Goal: Information Seeking & Learning: Learn about a topic

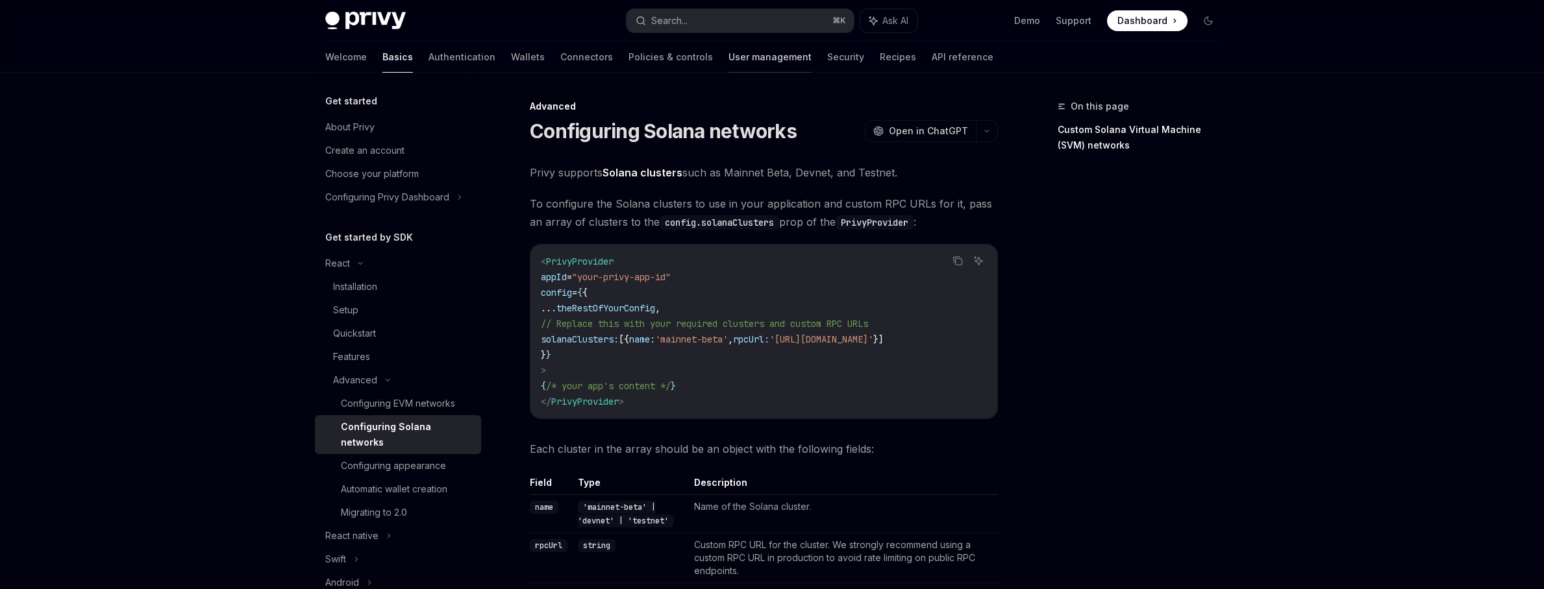
scroll to position [73, 0]
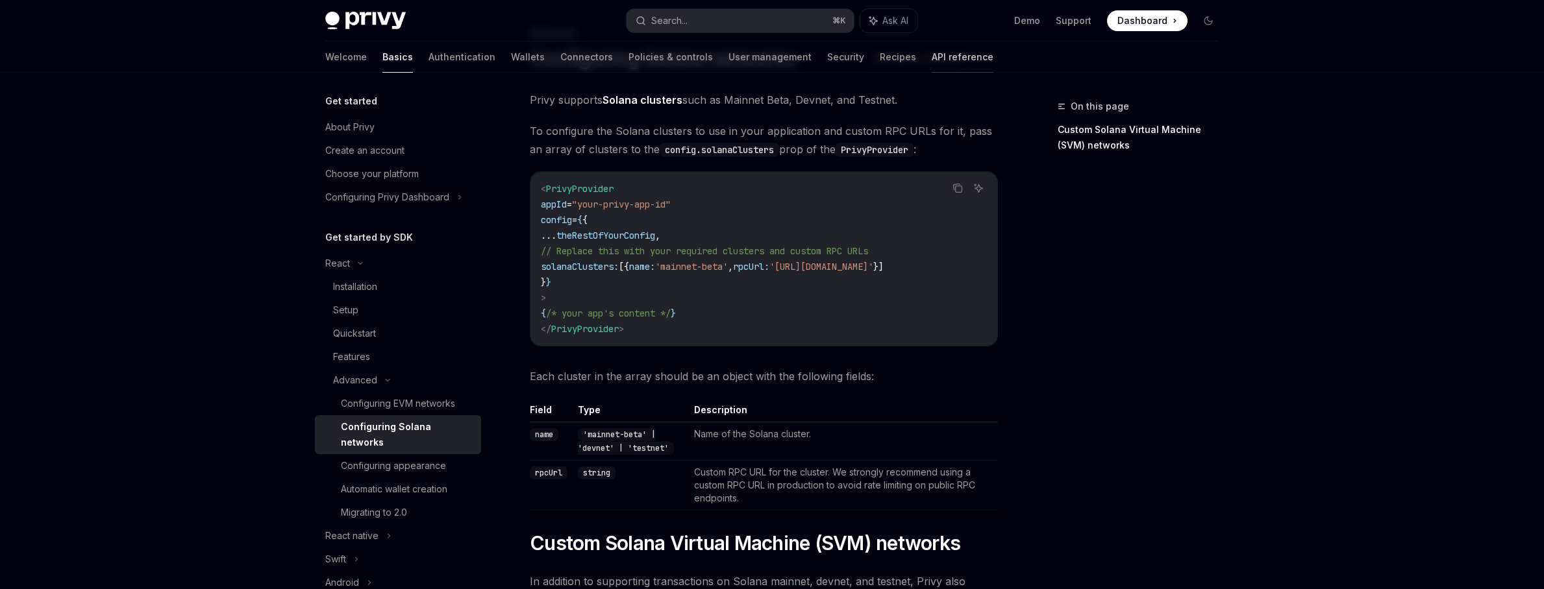
click at [932, 53] on link "API reference" at bounding box center [963, 57] width 62 height 31
type textarea "*"
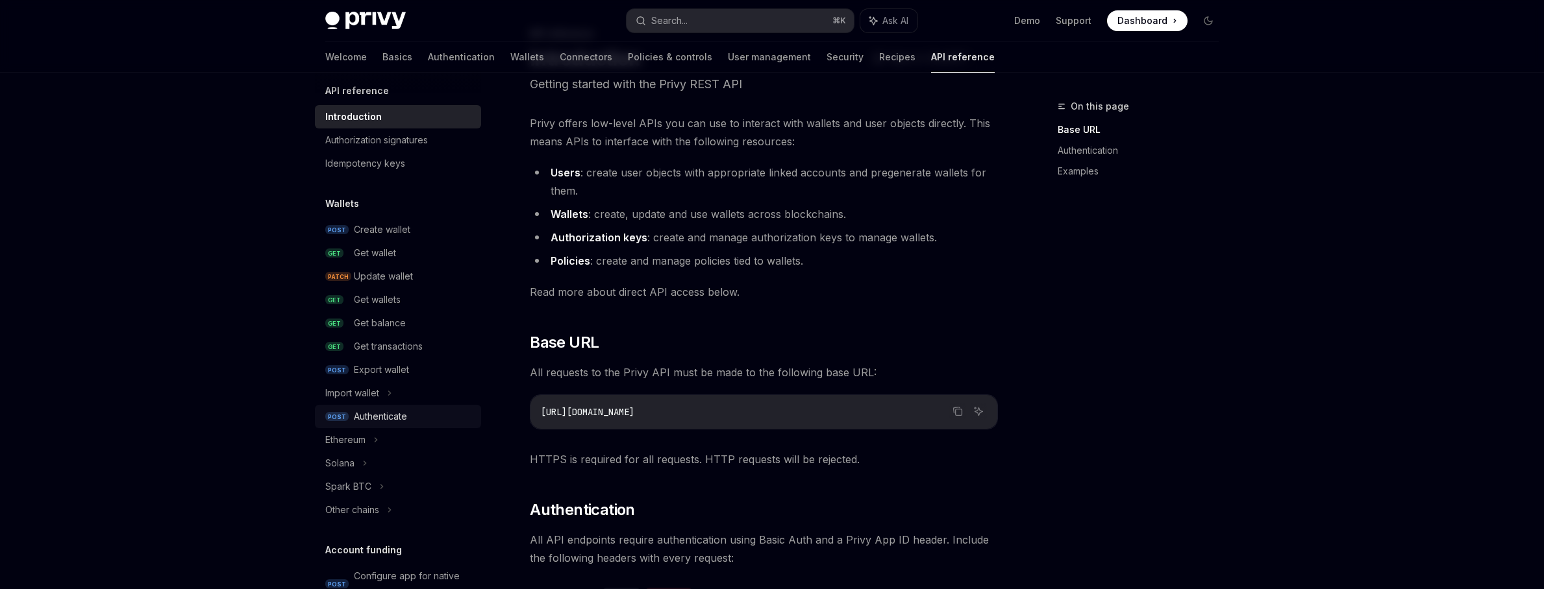
scroll to position [21, 0]
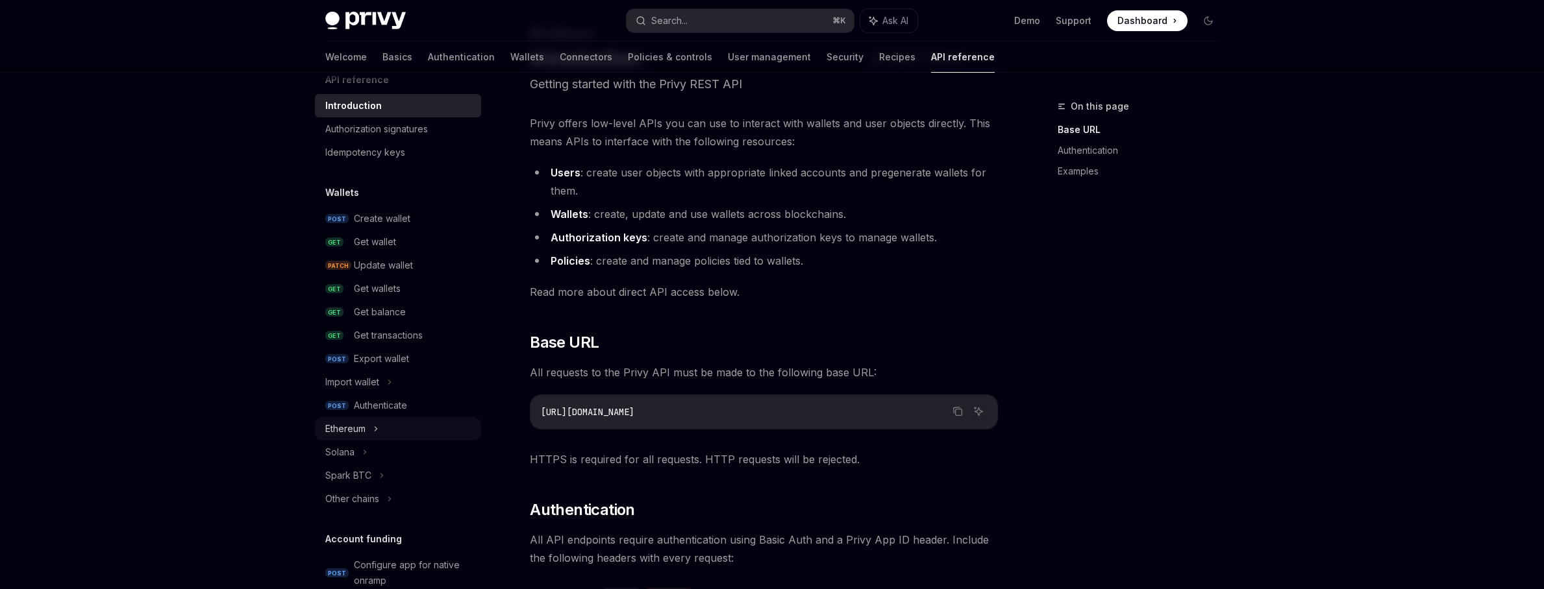
click at [348, 435] on div "Ethereum" at bounding box center [345, 429] width 40 height 16
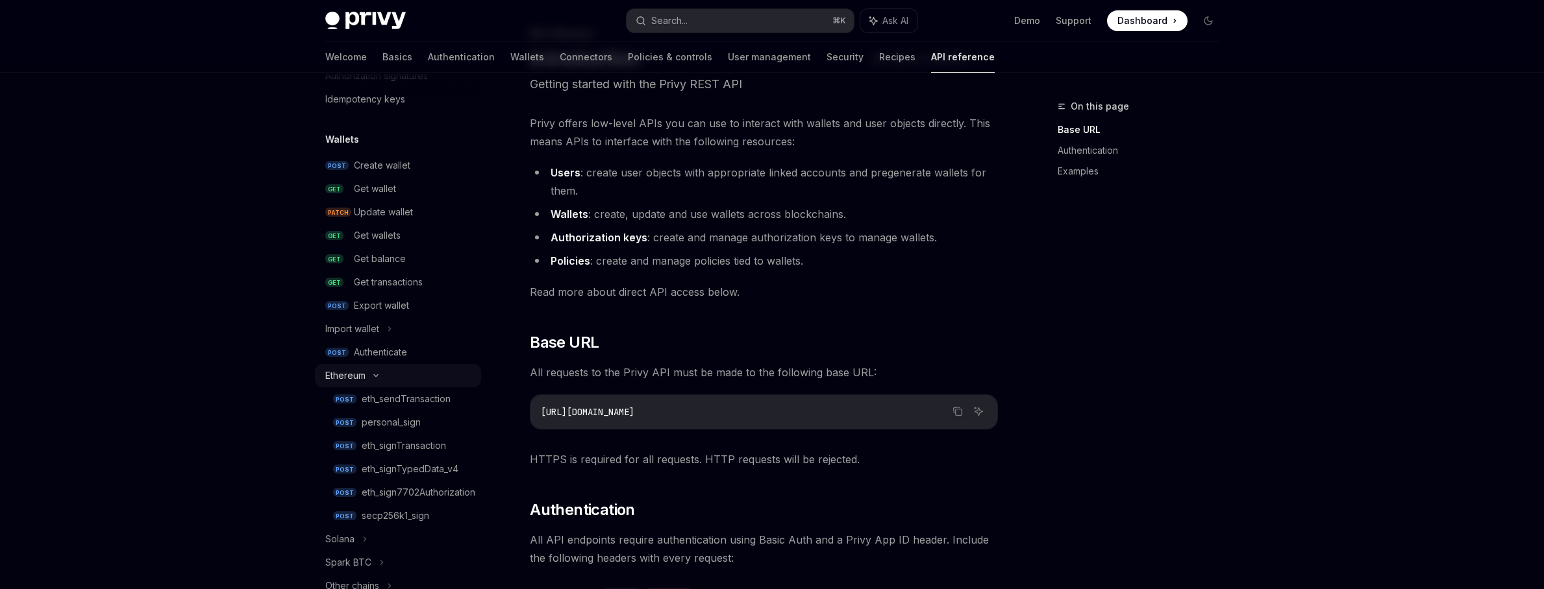
scroll to position [181, 0]
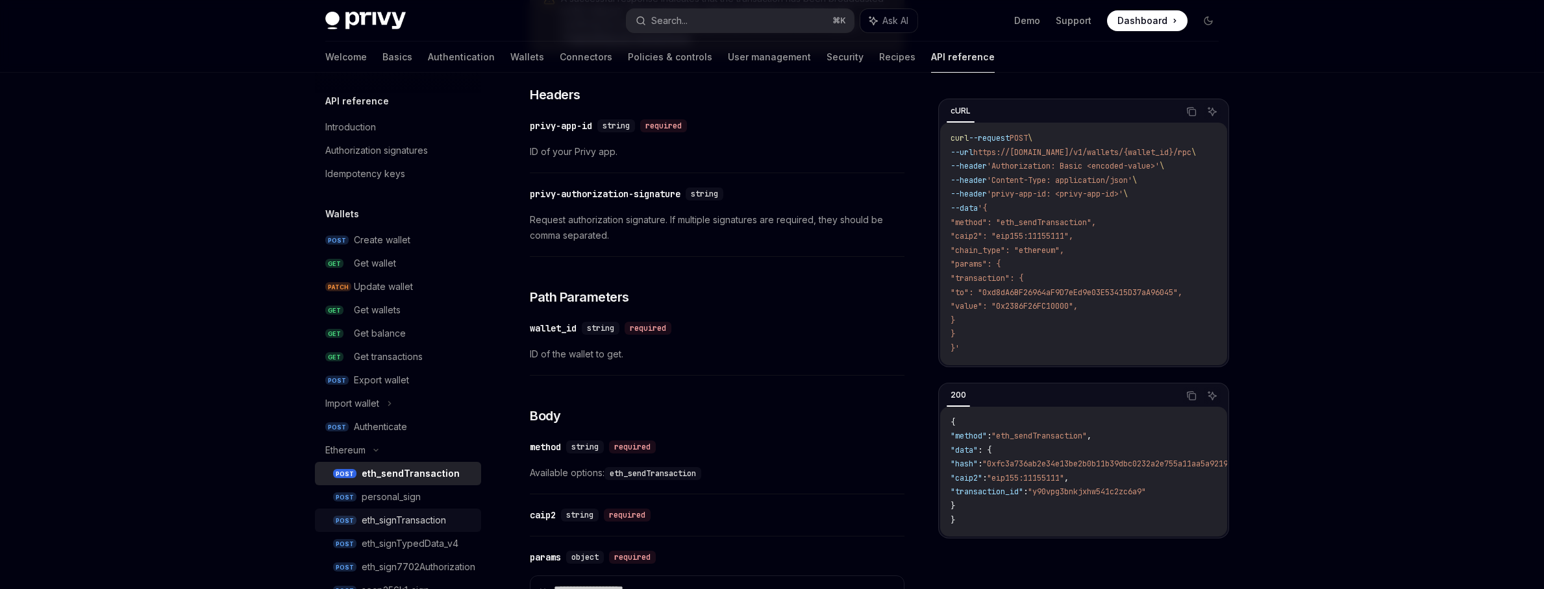
scroll to position [132, 0]
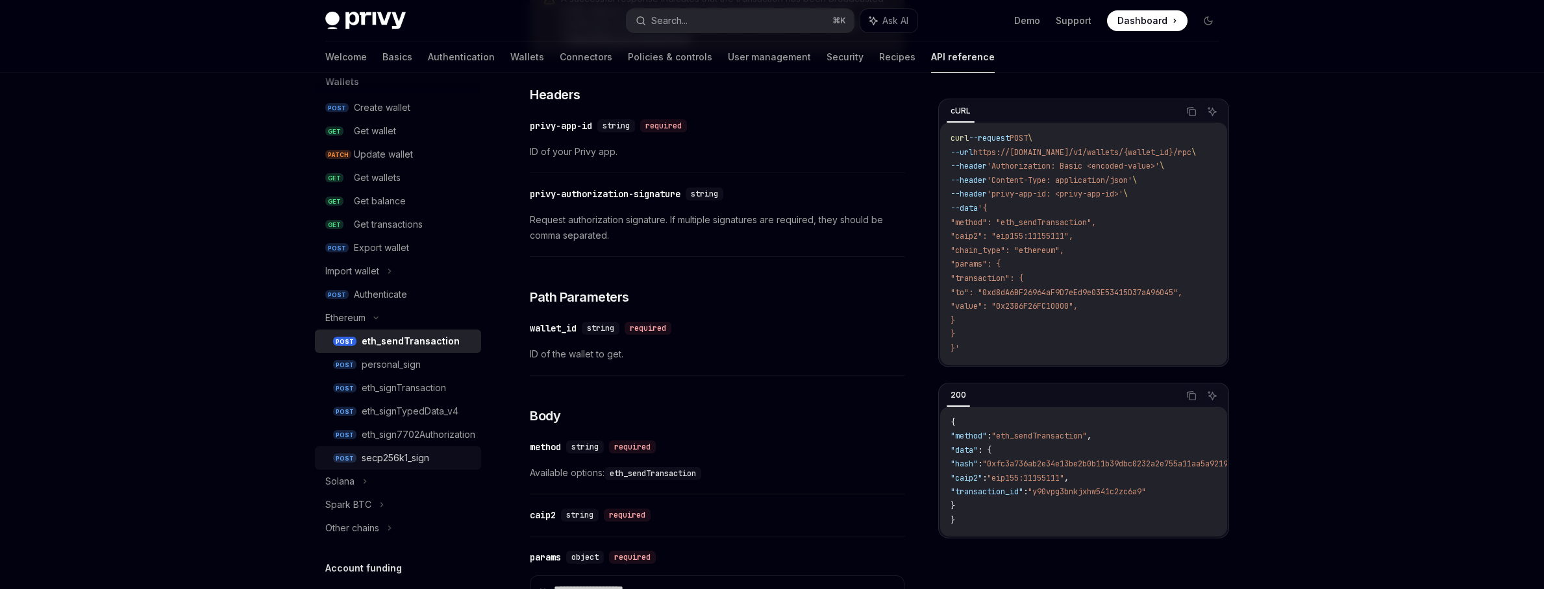
click at [412, 454] on div "secp256k1_sign" at bounding box center [396, 459] width 68 height 16
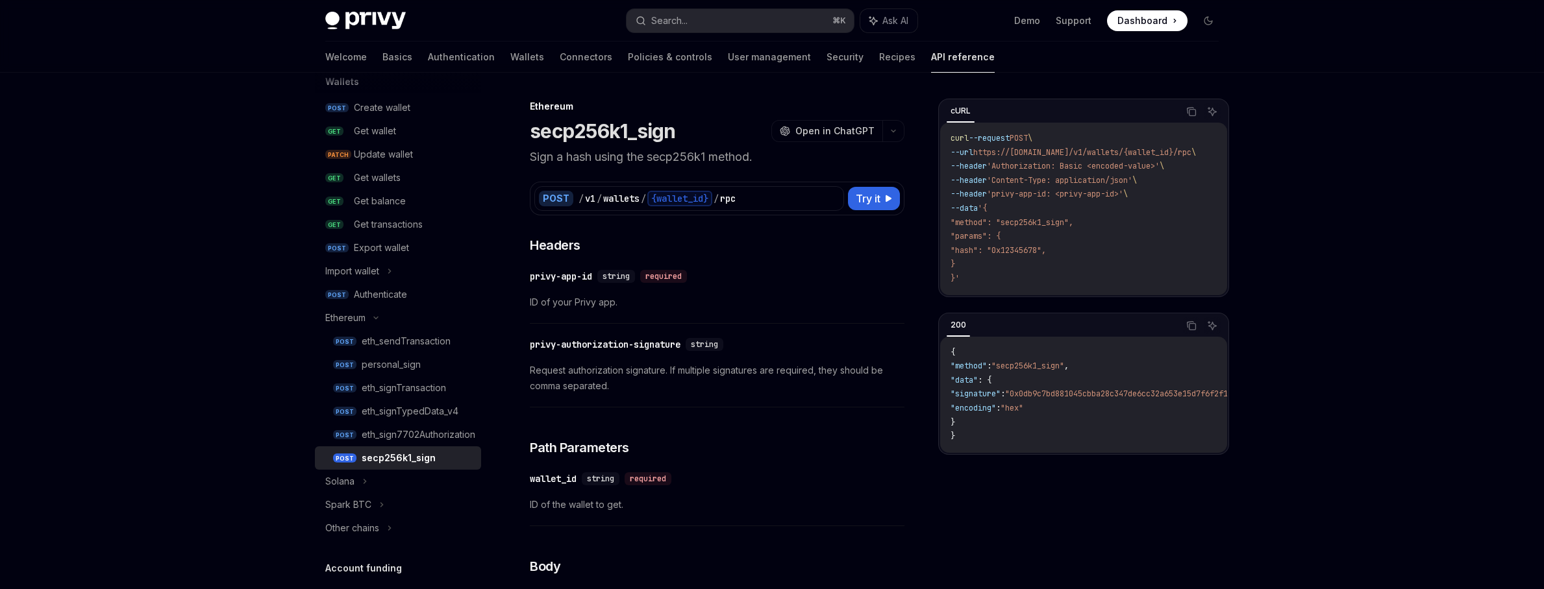
type textarea "*"
